Goal: Task Accomplishment & Management: Manage account settings

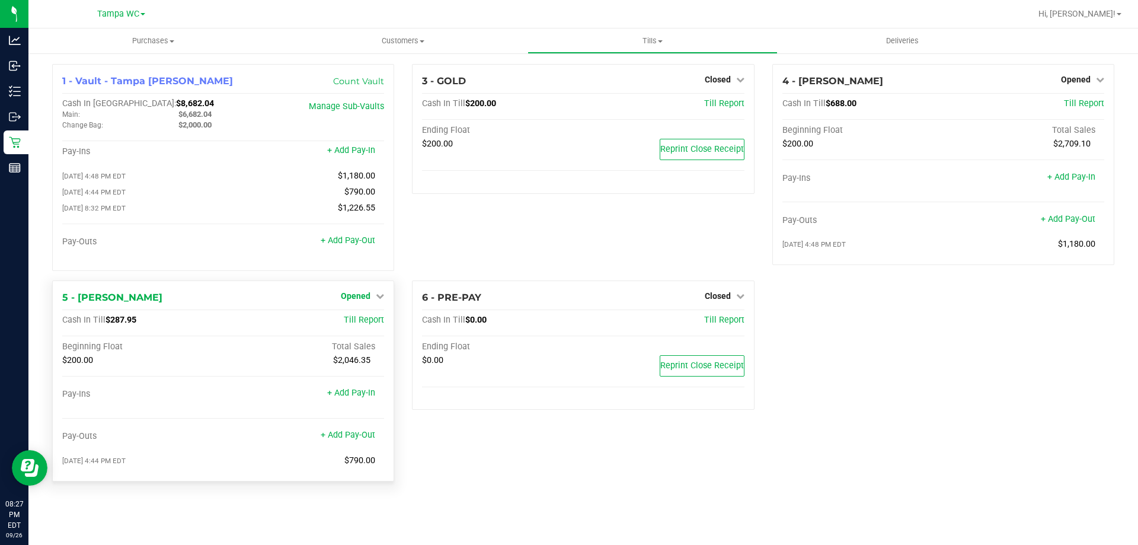
click at [377, 296] on icon at bounding box center [380, 296] width 8 height 8
click at [364, 319] on link "Close Till" at bounding box center [357, 319] width 32 height 9
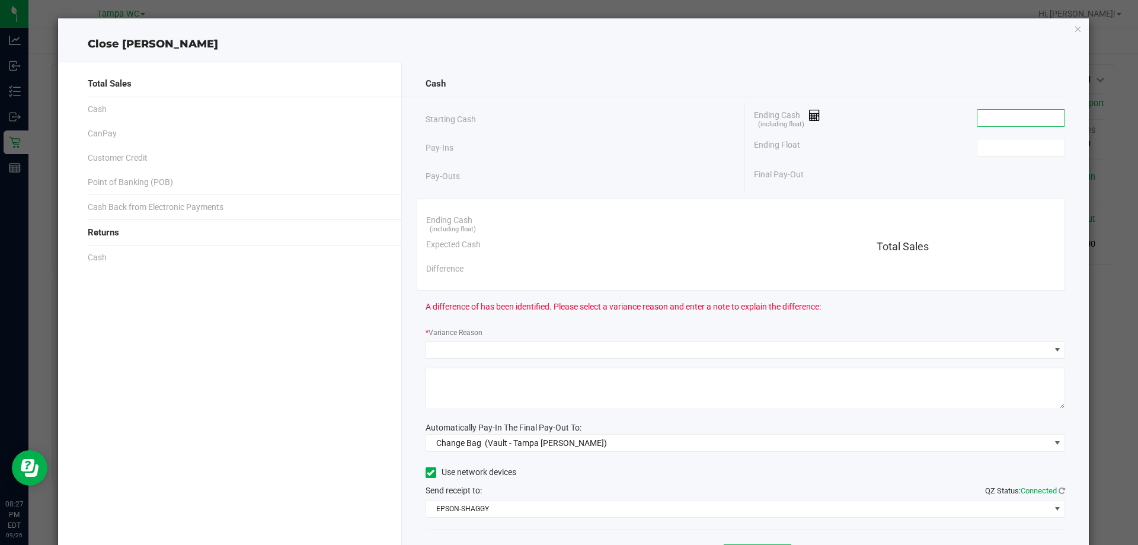
click at [1000, 117] on input at bounding box center [1020, 118] width 87 height 17
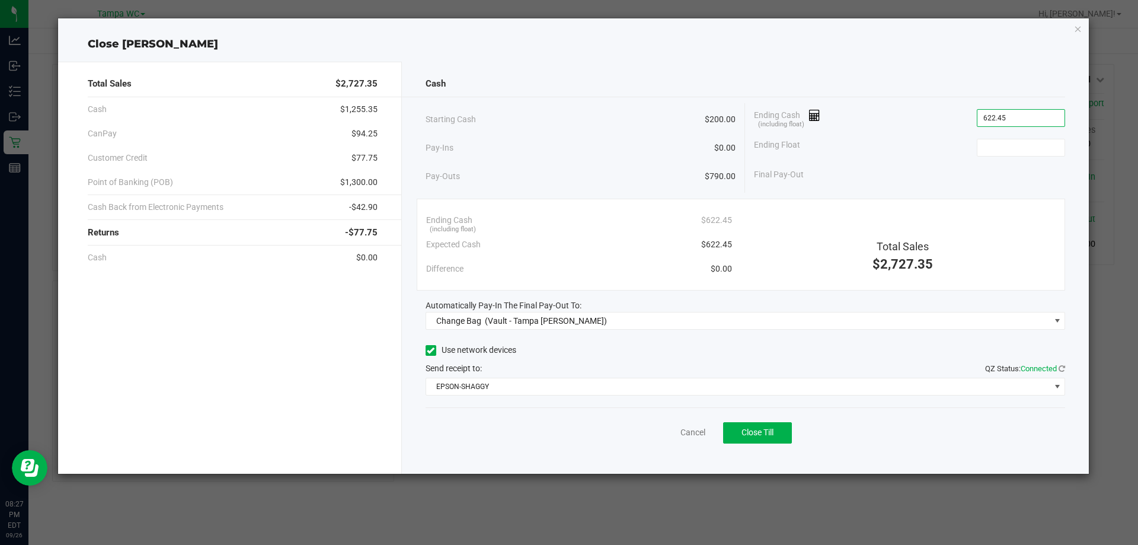
type input "$622.45"
type input "$200.00"
click at [958, 174] on div "Final Pay-Out $422.45" at bounding box center [909, 174] width 311 height 24
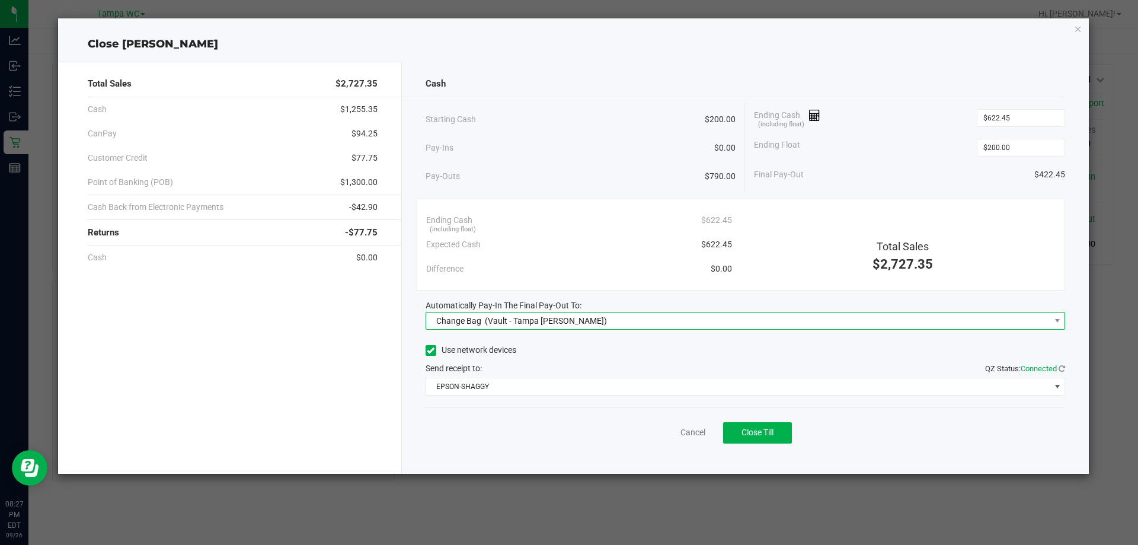
click at [552, 319] on span "(Vault - Tampa Fowler)" at bounding box center [546, 320] width 122 height 9
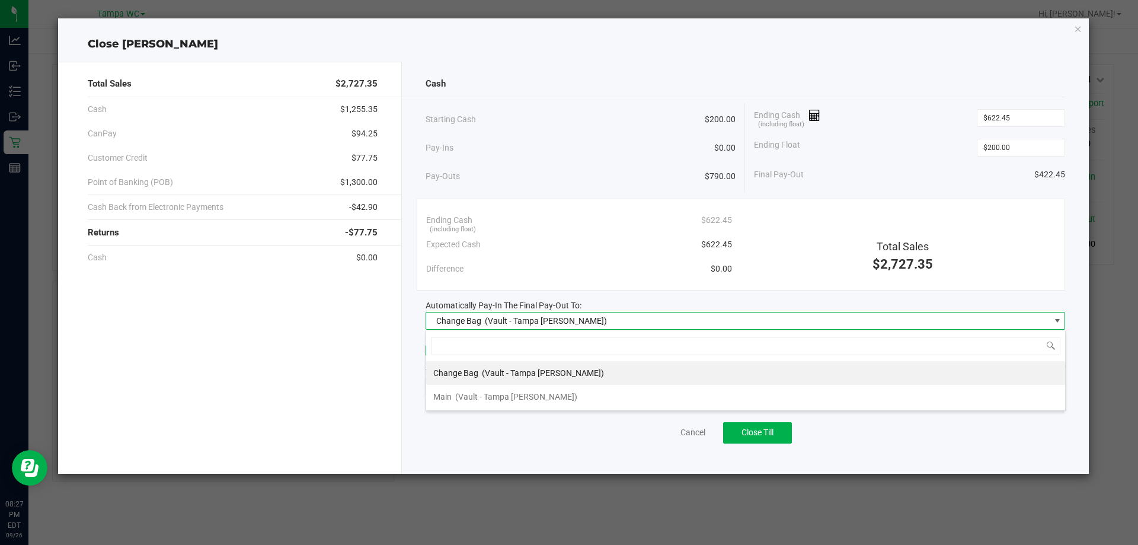
scroll to position [18, 639]
drag, startPoint x: 543, startPoint y: 395, endPoint x: 569, endPoint y: 372, distance: 34.0
click at [543, 394] on li "Main (Vault - Tampa Fowler)" at bounding box center [745, 397] width 639 height 24
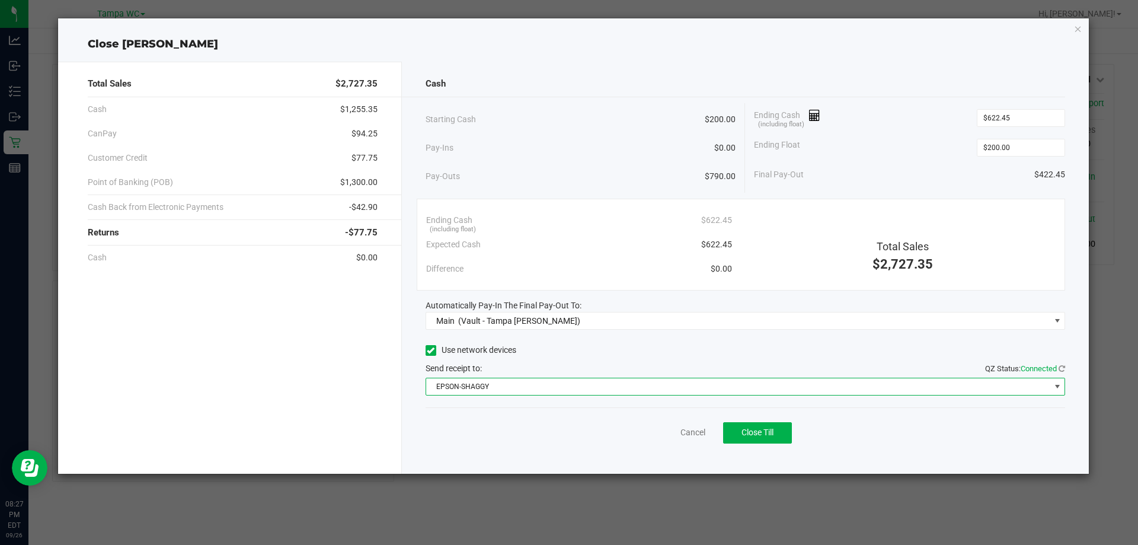
click at [581, 387] on span "EPSON-SHAGGY" at bounding box center [738, 386] width 624 height 17
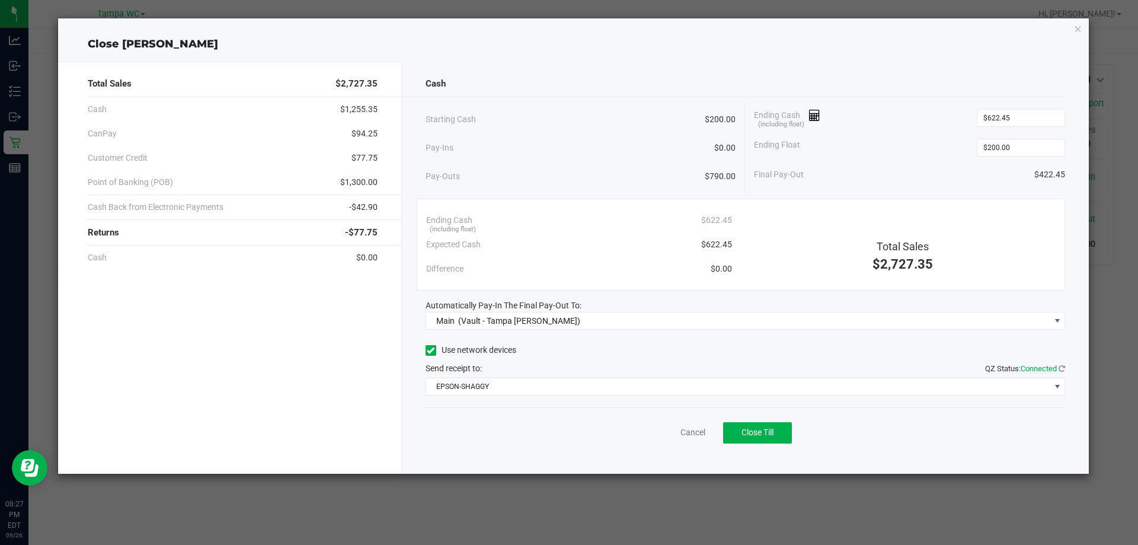
click at [599, 348] on div "Use network devices" at bounding box center [746, 350] width 640 height 18
click at [759, 430] on span "Close Till" at bounding box center [757, 431] width 32 height 9
click at [659, 428] on link "Dismiss" at bounding box center [666, 432] width 28 height 12
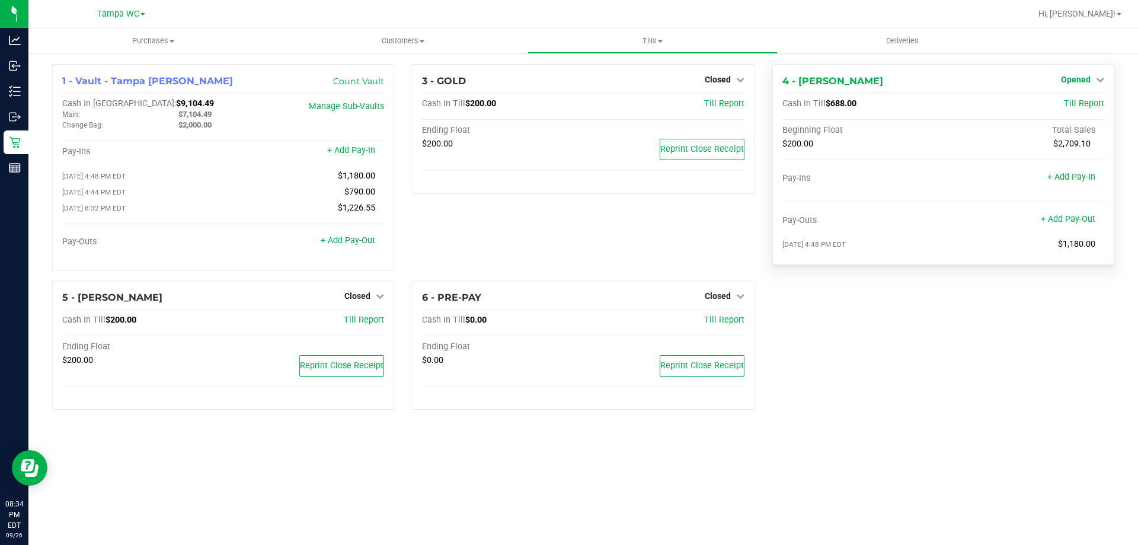
click at [1082, 75] on span "Opened" at bounding box center [1076, 79] width 30 height 9
click at [1073, 105] on link "Close Till" at bounding box center [1077, 104] width 32 height 9
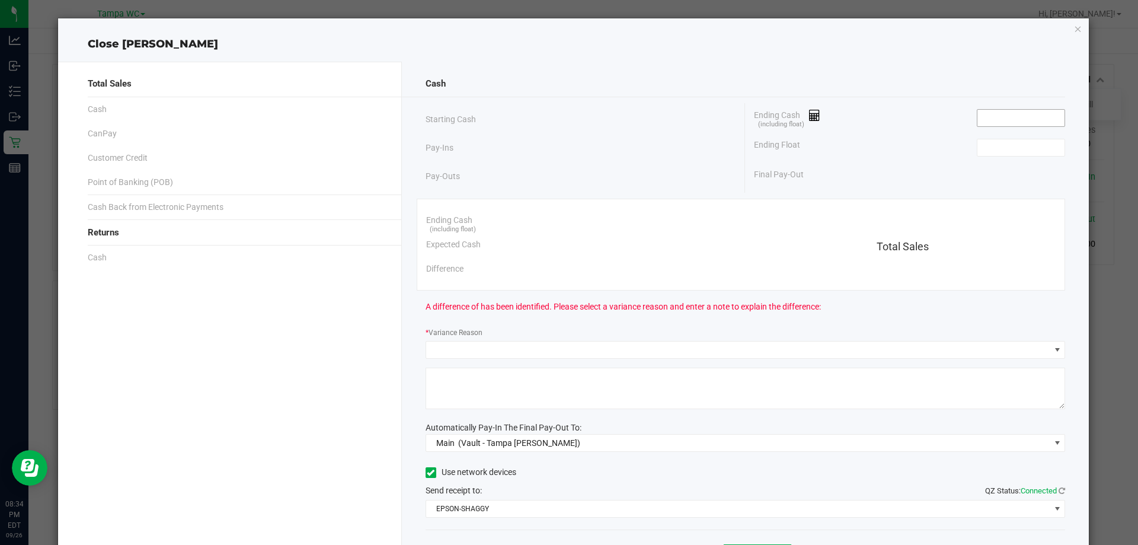
click at [988, 116] on input at bounding box center [1020, 118] width 87 height 17
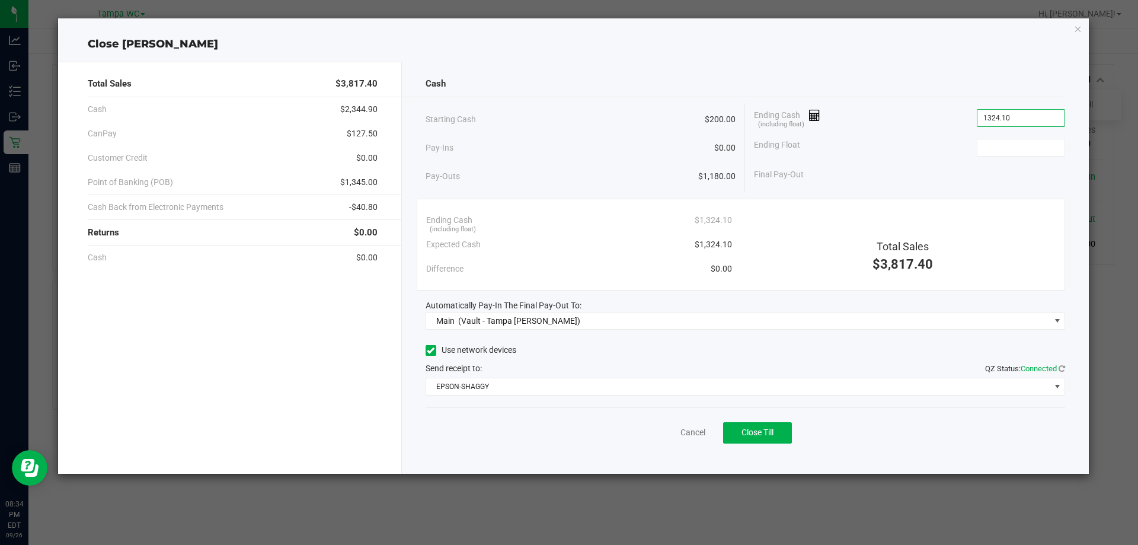
type input "$1,324.10"
type input "$200.00"
click at [891, 158] on div "Ending Float $200.00" at bounding box center [909, 148] width 311 height 30
click at [764, 433] on span "Close Till" at bounding box center [757, 431] width 32 height 9
click at [664, 431] on link "Dismiss" at bounding box center [666, 432] width 28 height 12
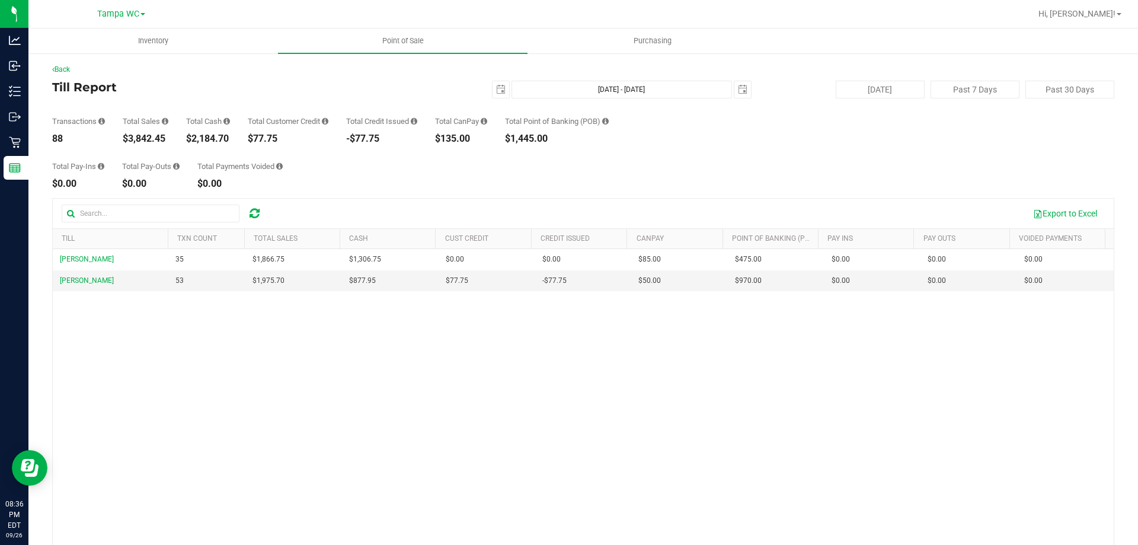
click at [261, 216] on div at bounding box center [254, 213] width 18 height 14
click at [252, 212] on icon at bounding box center [254, 213] width 10 height 12
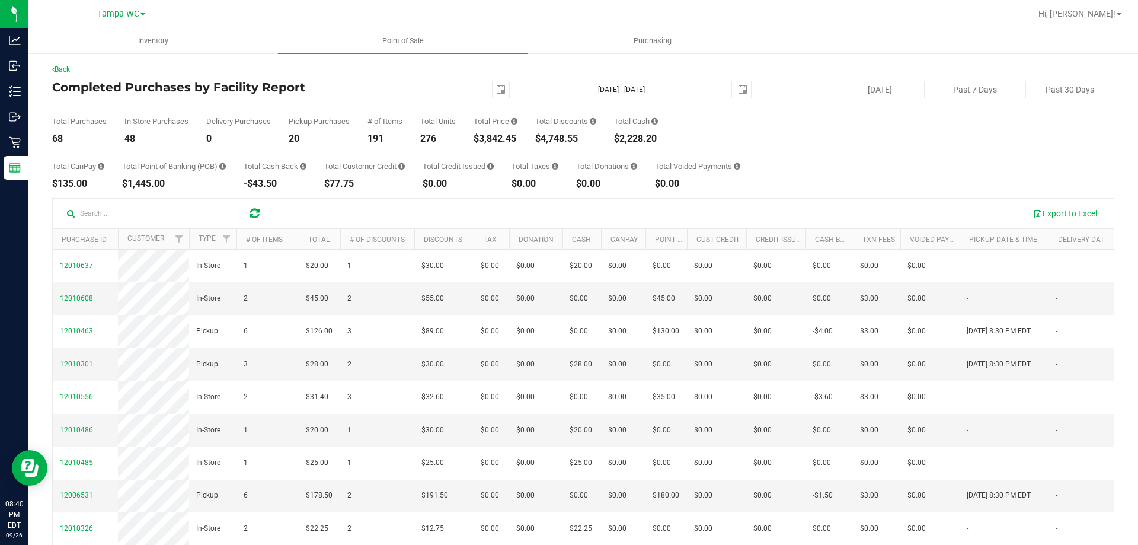
click at [255, 212] on icon at bounding box center [254, 213] width 10 height 12
click at [254, 213] on icon at bounding box center [254, 213] width 10 height 12
click at [256, 212] on icon at bounding box center [254, 213] width 10 height 12
click at [497, 91] on span "select" at bounding box center [500, 89] width 9 height 9
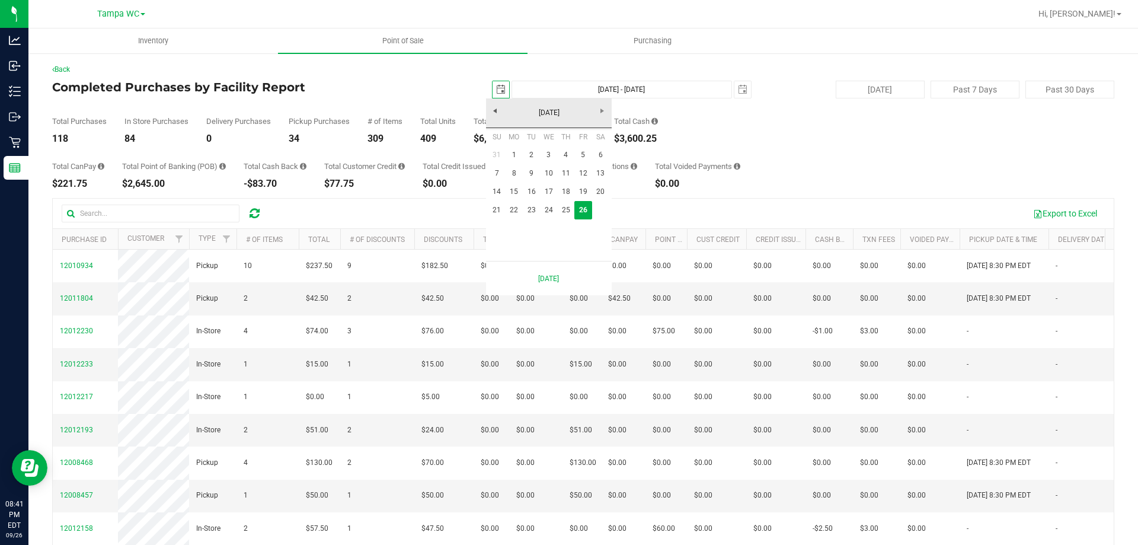
scroll to position [0, 30]
drag, startPoint x: 500, startPoint y: 207, endPoint x: 514, endPoint y: 229, distance: 25.6
click at [500, 207] on link "21" at bounding box center [496, 210] width 17 height 18
type input "2025-09-21"
type input "Sep 21, 2025 - Sep 26, 2025"
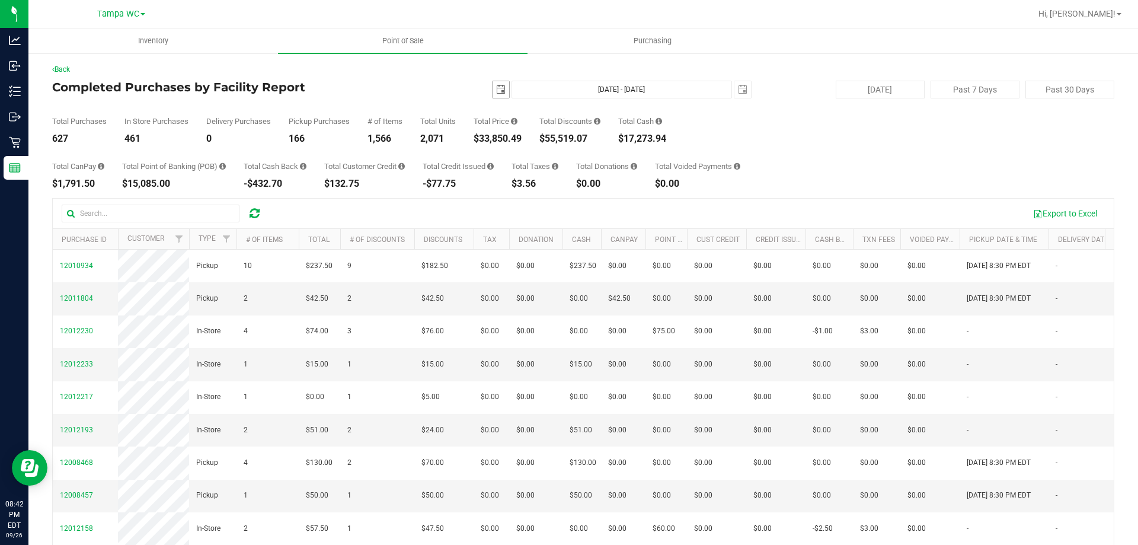
click at [500, 95] on span "select" at bounding box center [500, 89] width 17 height 17
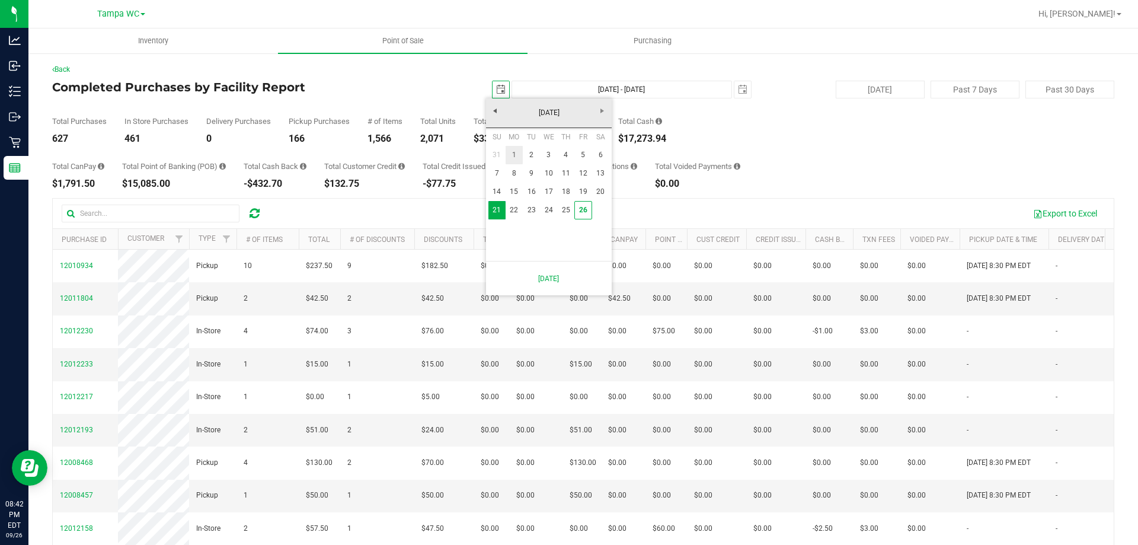
click at [517, 153] on link "1" at bounding box center [514, 155] width 17 height 18
type input "2025-09-01"
type input "Sep 1, 2025 - Sep 26, 2025"
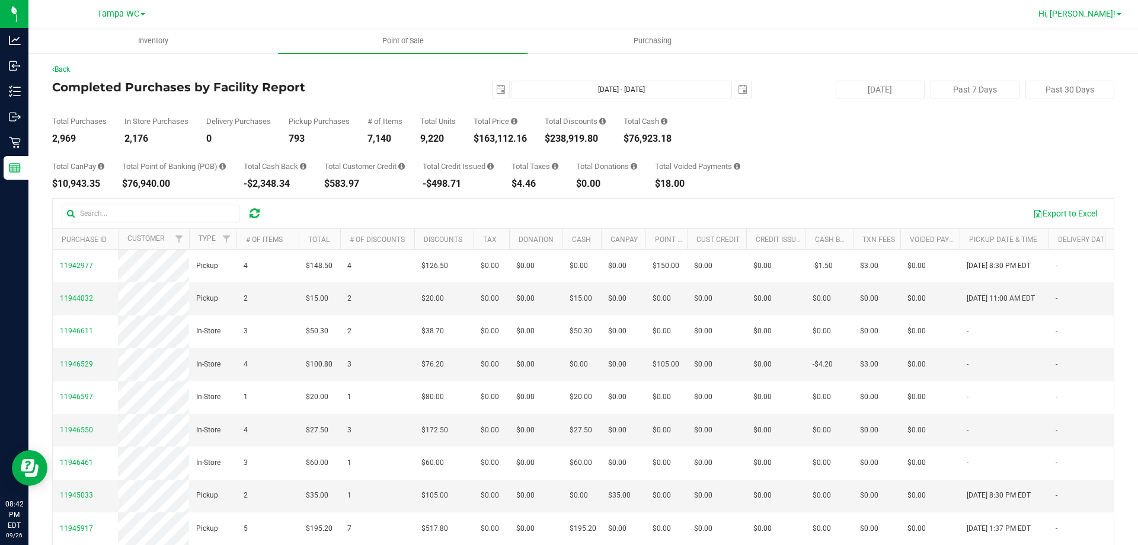
drag, startPoint x: 1098, startPoint y: 23, endPoint x: 1109, endPoint y: 15, distance: 14.5
click at [1100, 21] on div "Hi, [PERSON_NAME]!" at bounding box center [1080, 14] width 92 height 21
click at [1109, 15] on span "Hi, [PERSON_NAME]!" at bounding box center [1076, 13] width 77 height 9
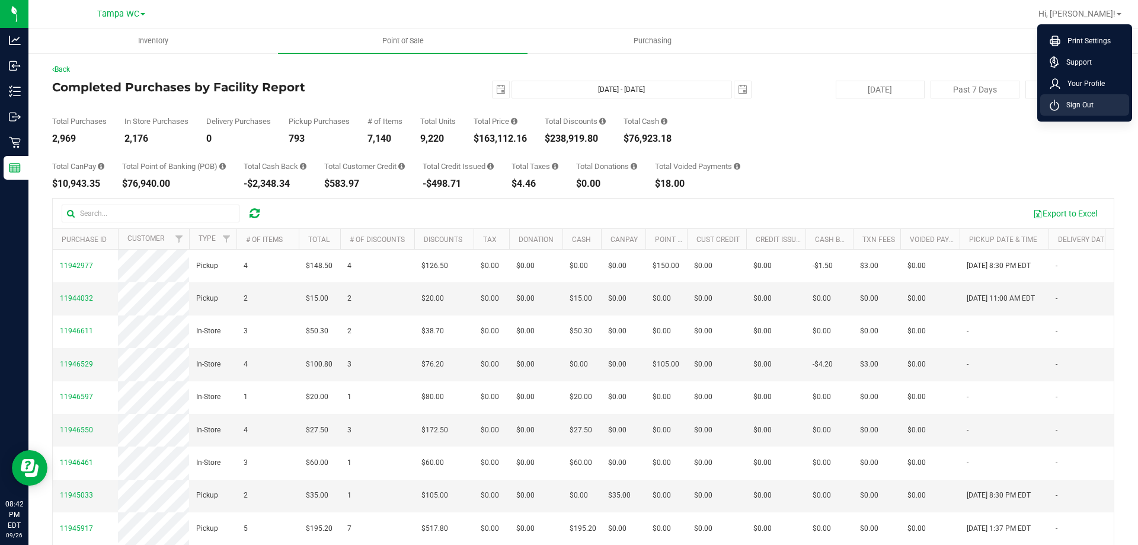
click at [1102, 105] on li "Sign Out" at bounding box center [1084, 104] width 89 height 21
